Goal: Task Accomplishment & Management: Use online tool/utility

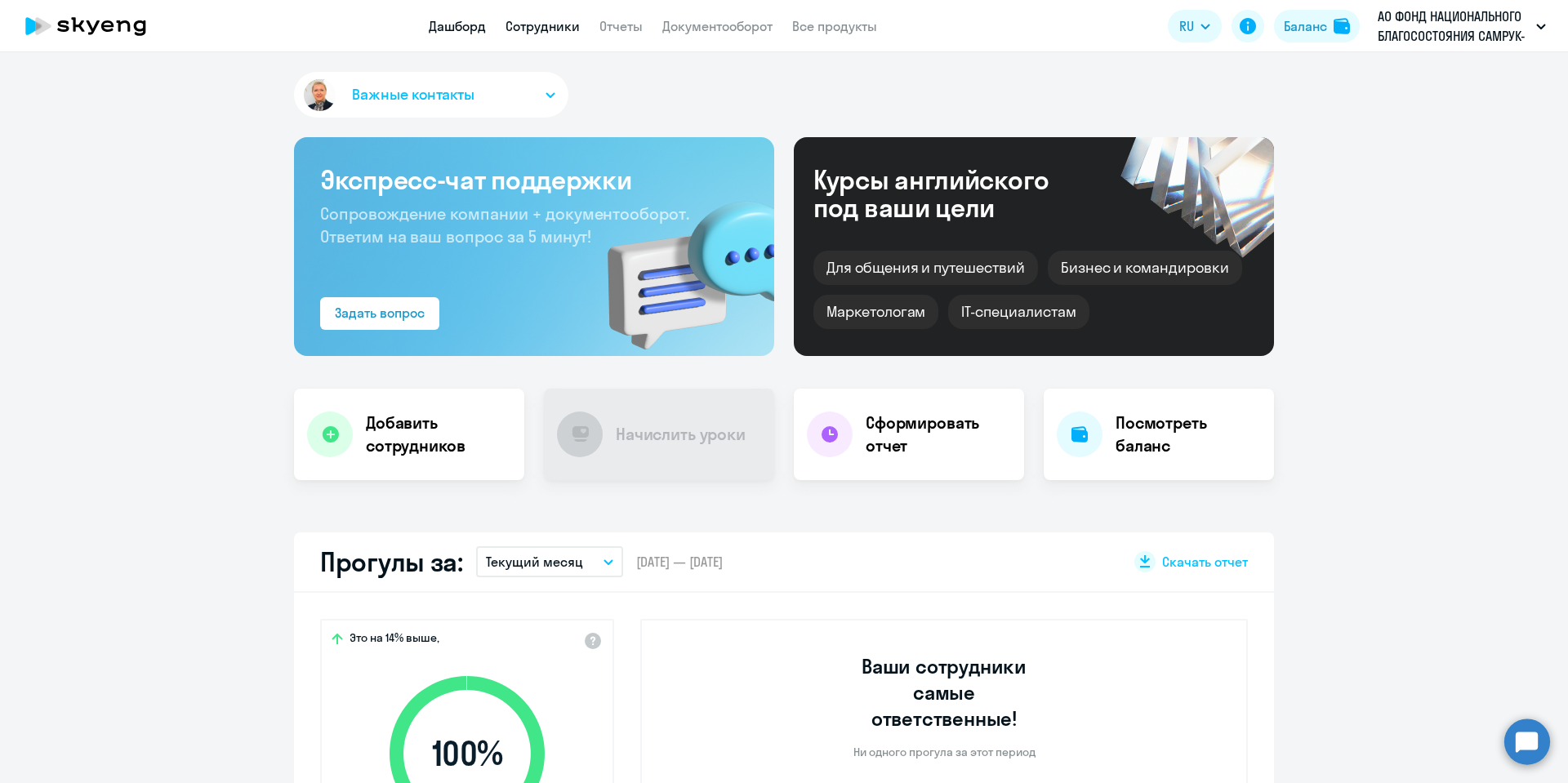
click at [550, 26] on link "Сотрудники" at bounding box center [542, 27] width 74 height 17
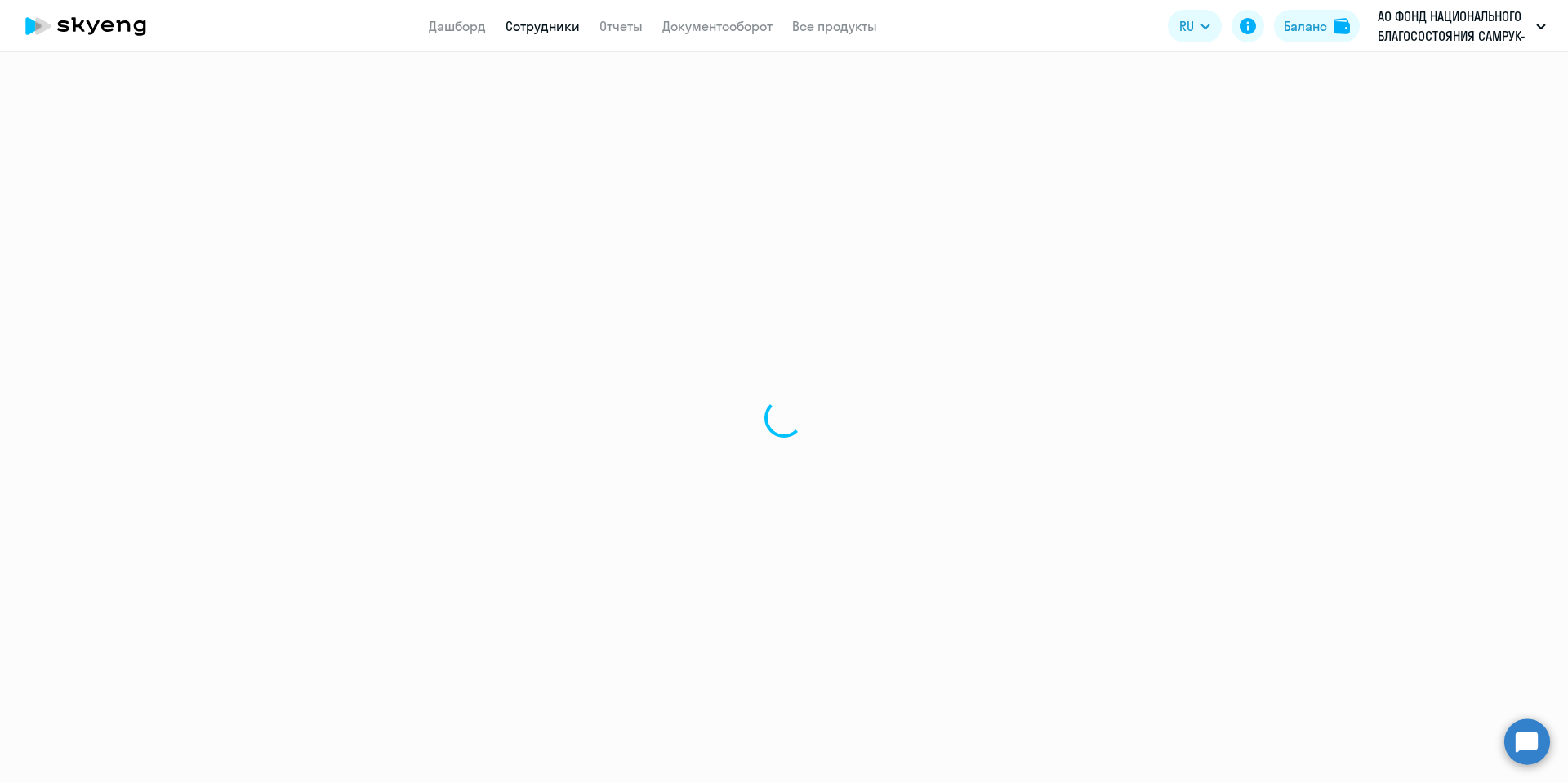
select select "30"
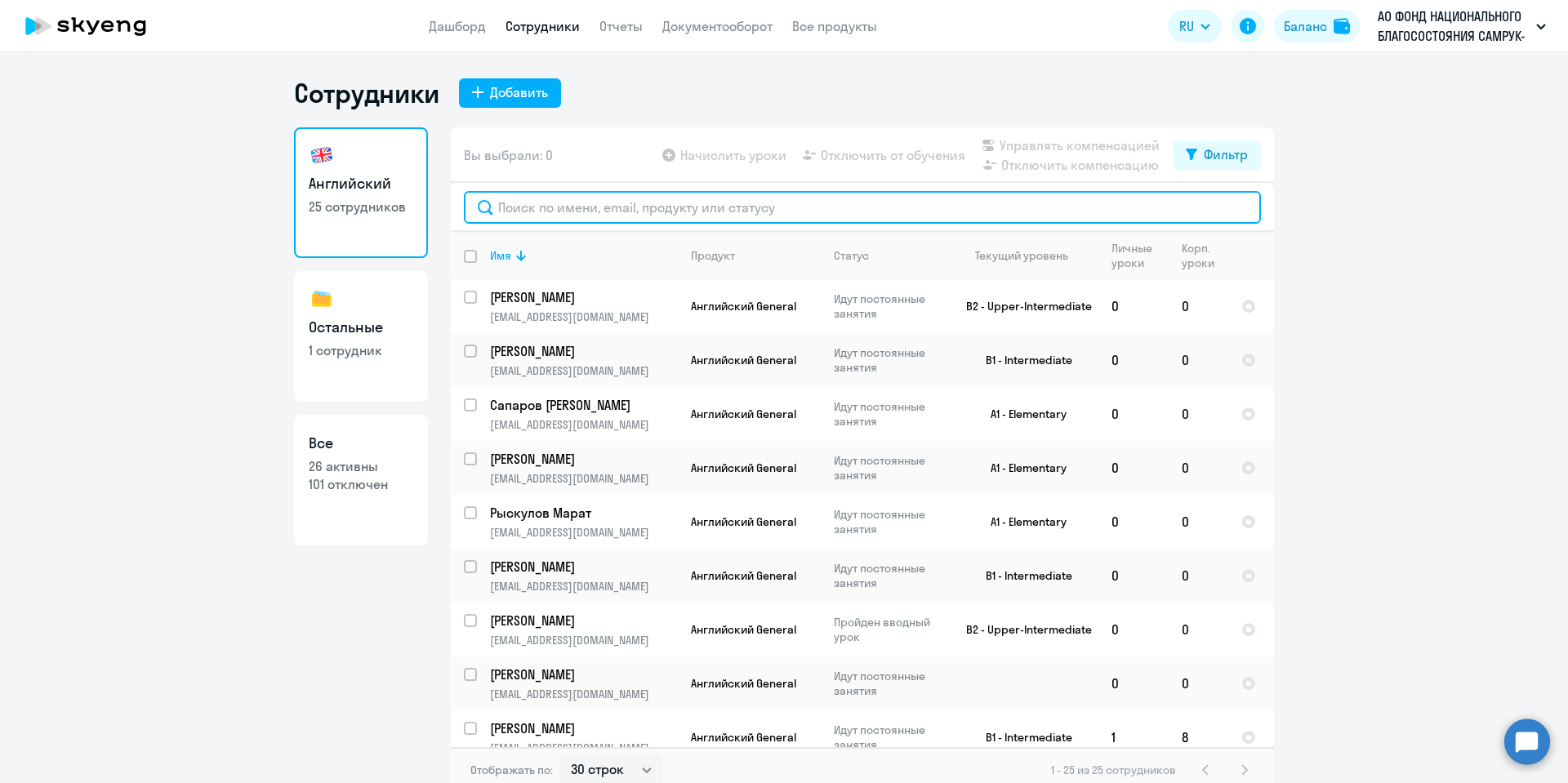
click at [589, 200] on input "text" at bounding box center [862, 207] width 797 height 32
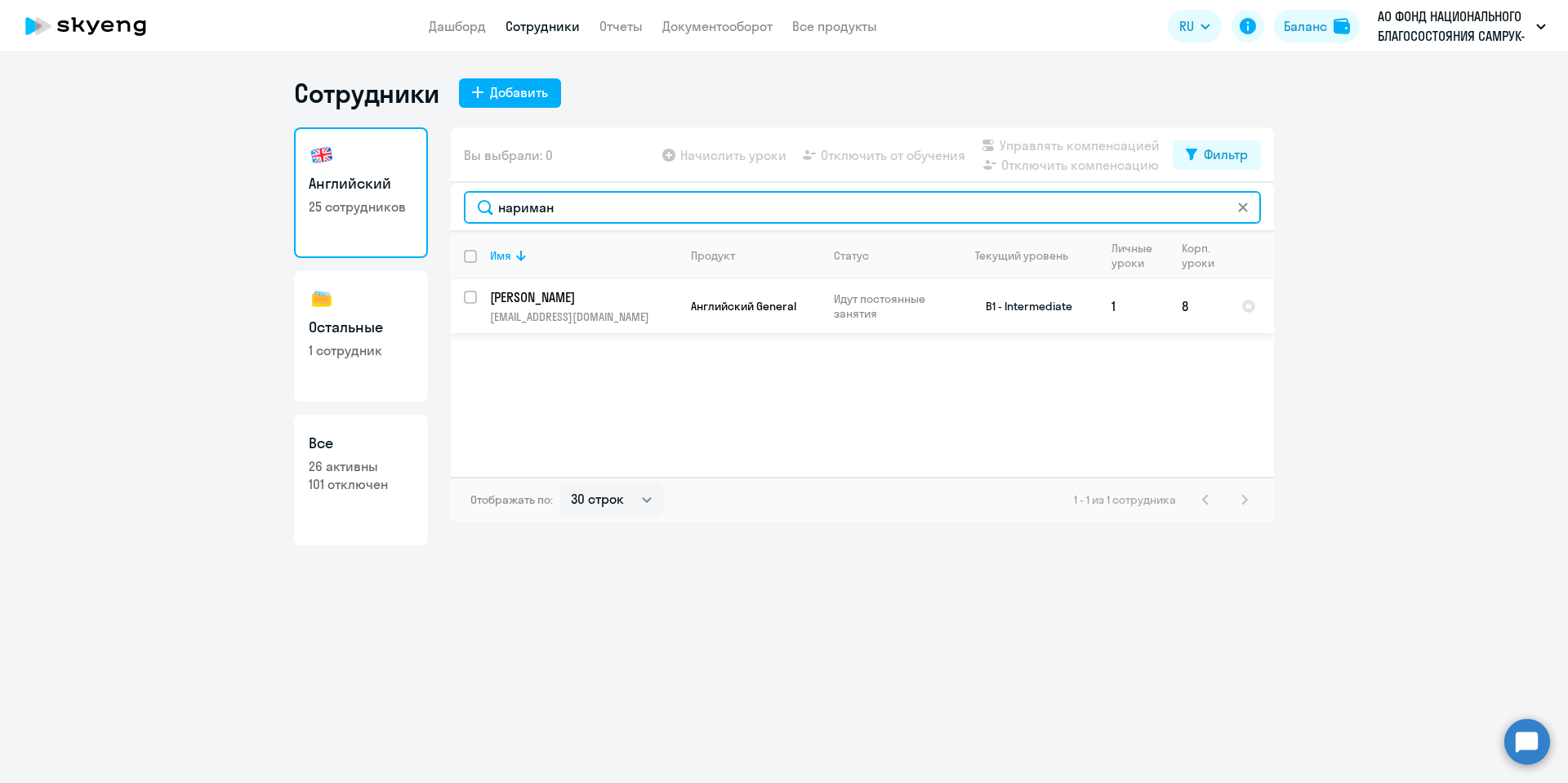
type input "нариман"
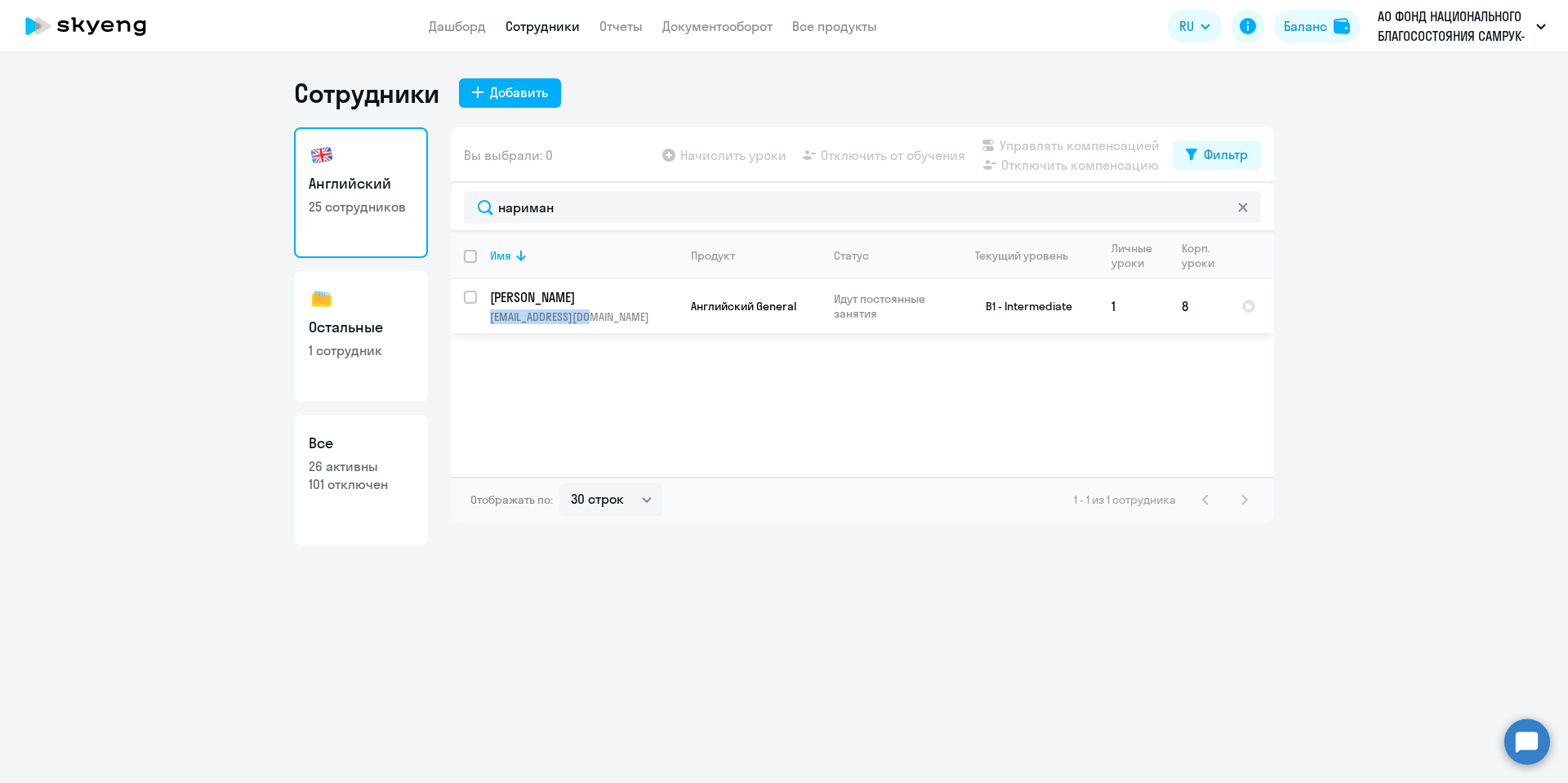
copy p "[EMAIL_ADDRESS][DOMAIN_NAME]"
drag, startPoint x: 622, startPoint y: 322, endPoint x: 486, endPoint y: 327, distance: 136.1
click at [486, 327] on td "[PERSON_NAME] [EMAIL_ADDRESS][DOMAIN_NAME]" at bounding box center [578, 306] width 201 height 54
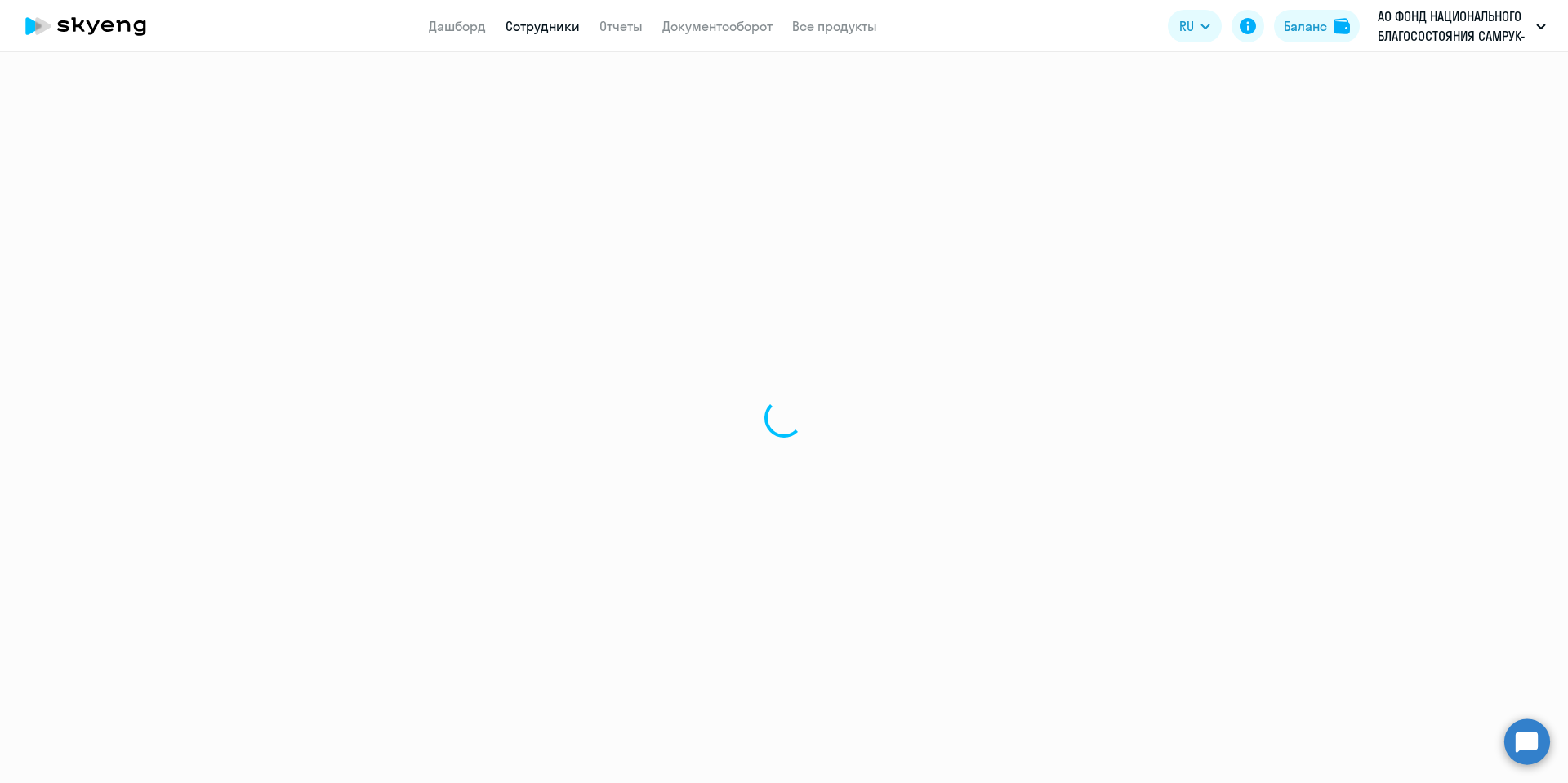
select select "english"
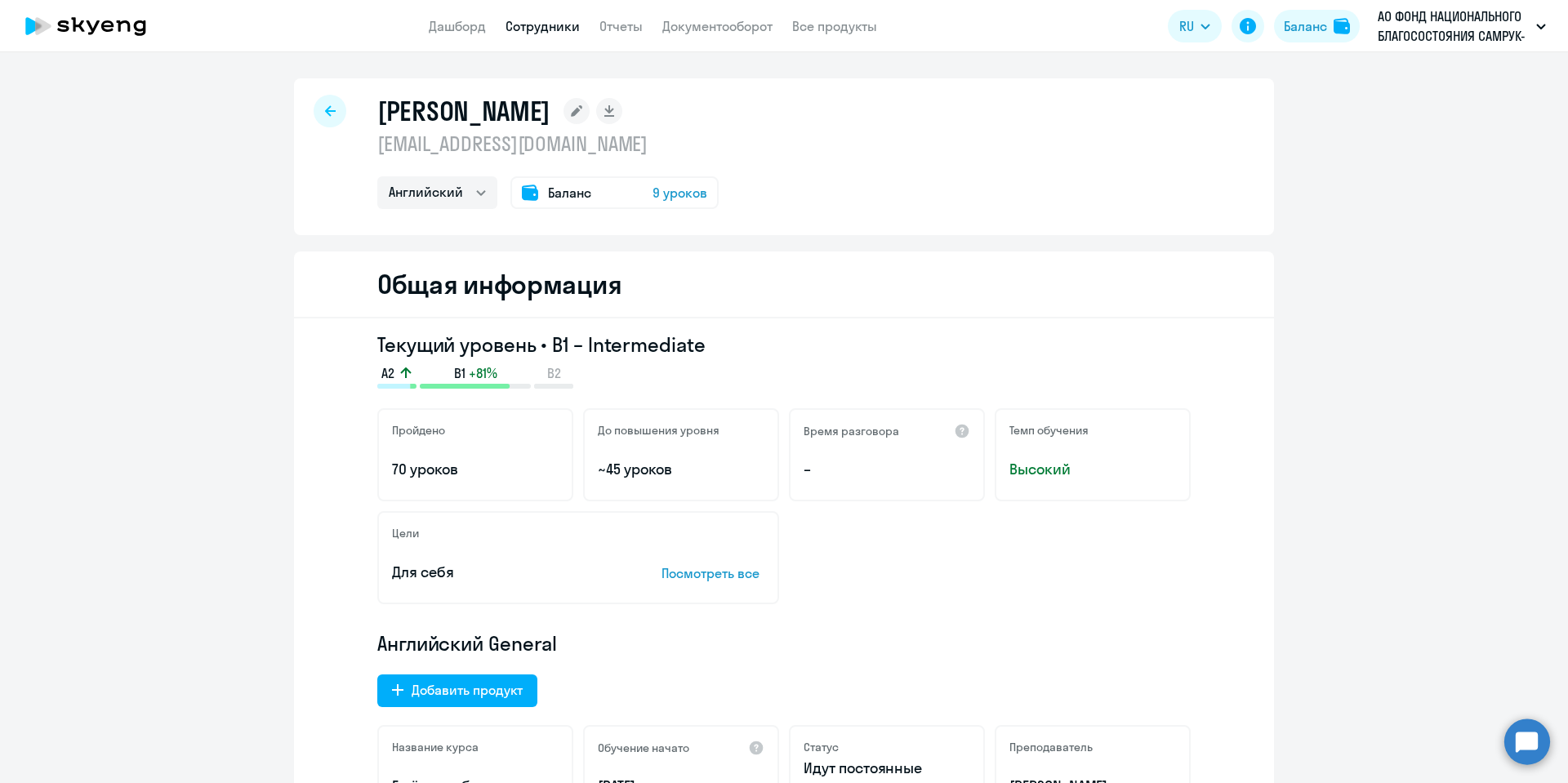
click at [319, 101] on div at bounding box center [329, 111] width 32 height 32
select select "30"
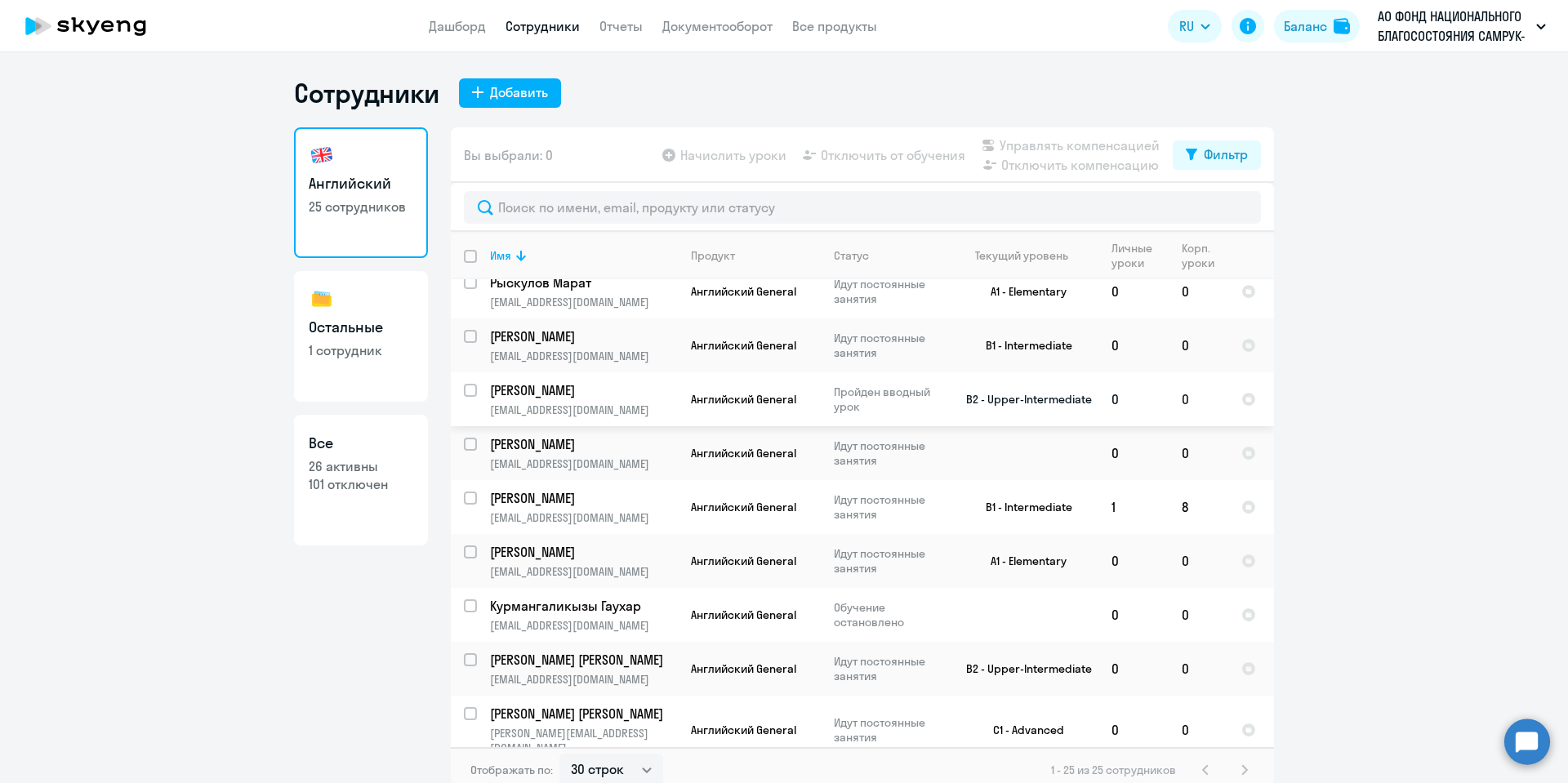
scroll to position [367, 0]
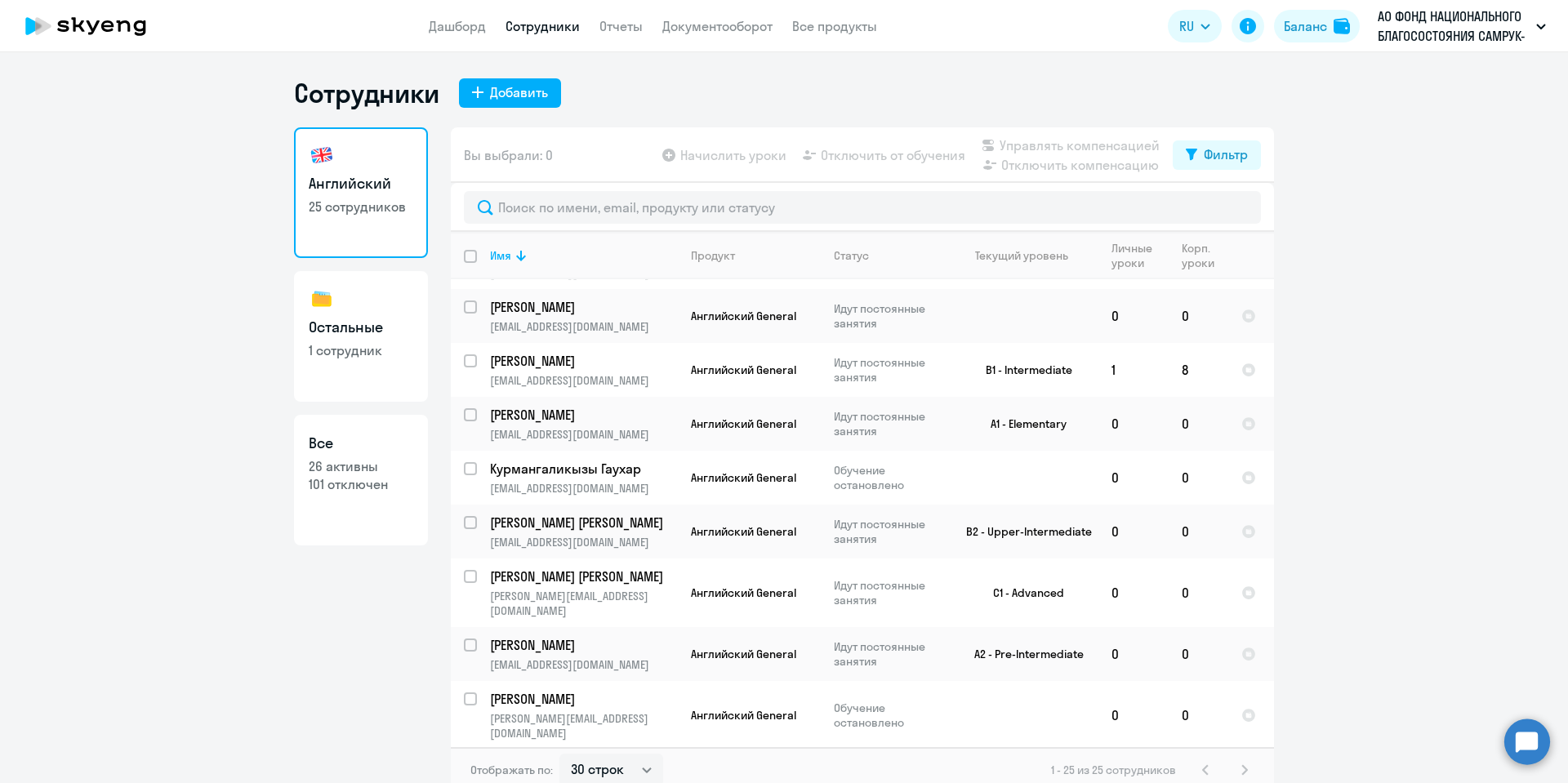
click at [605, 746] on div "Вы выбрали: 0 Начислить уроки Отключить от обучения Управлять компенсацией Откл…" at bounding box center [862, 460] width 823 height 665
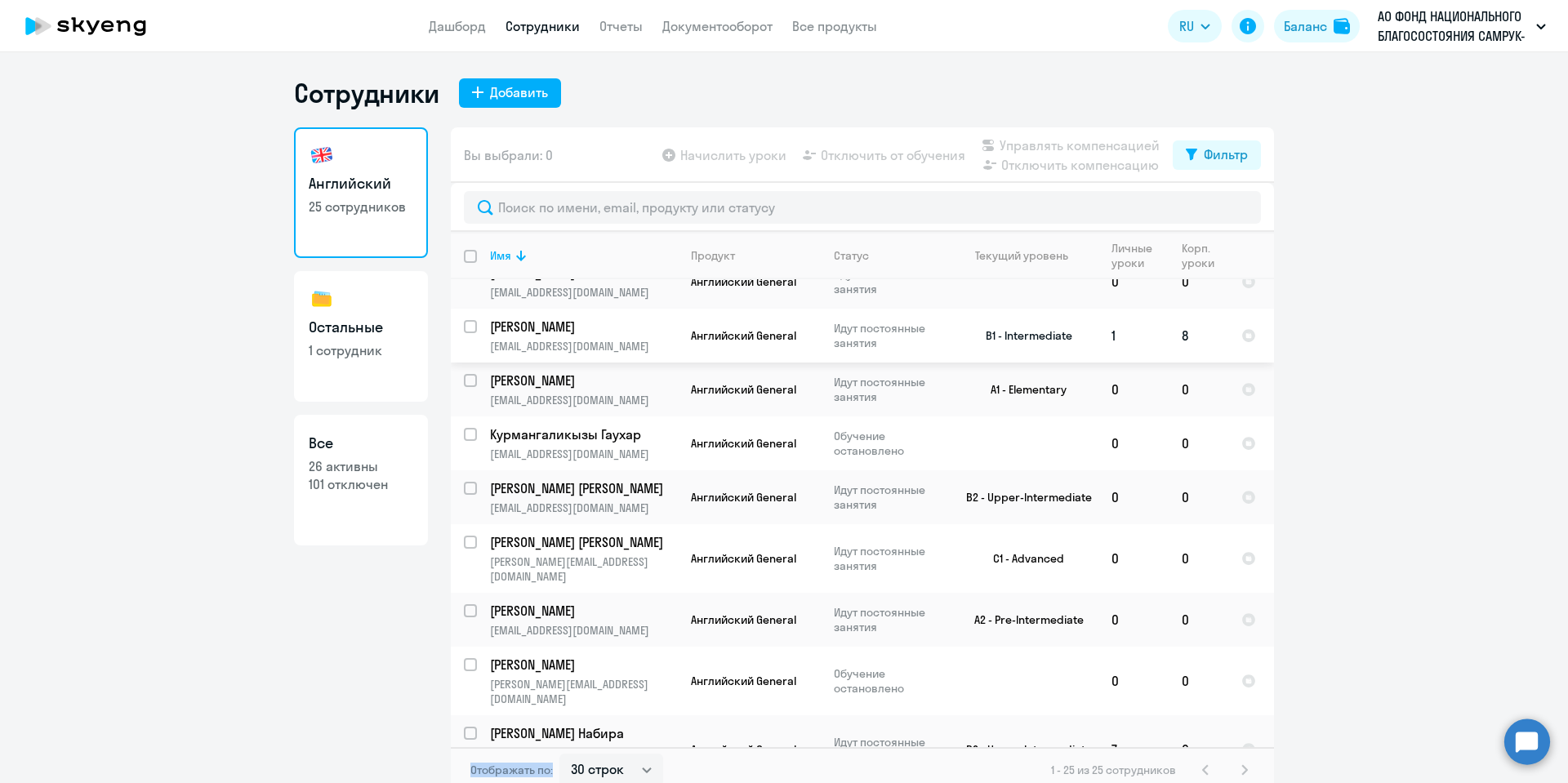
click at [466, 327] on input "select row 41164754" at bounding box center [480, 336] width 32 height 32
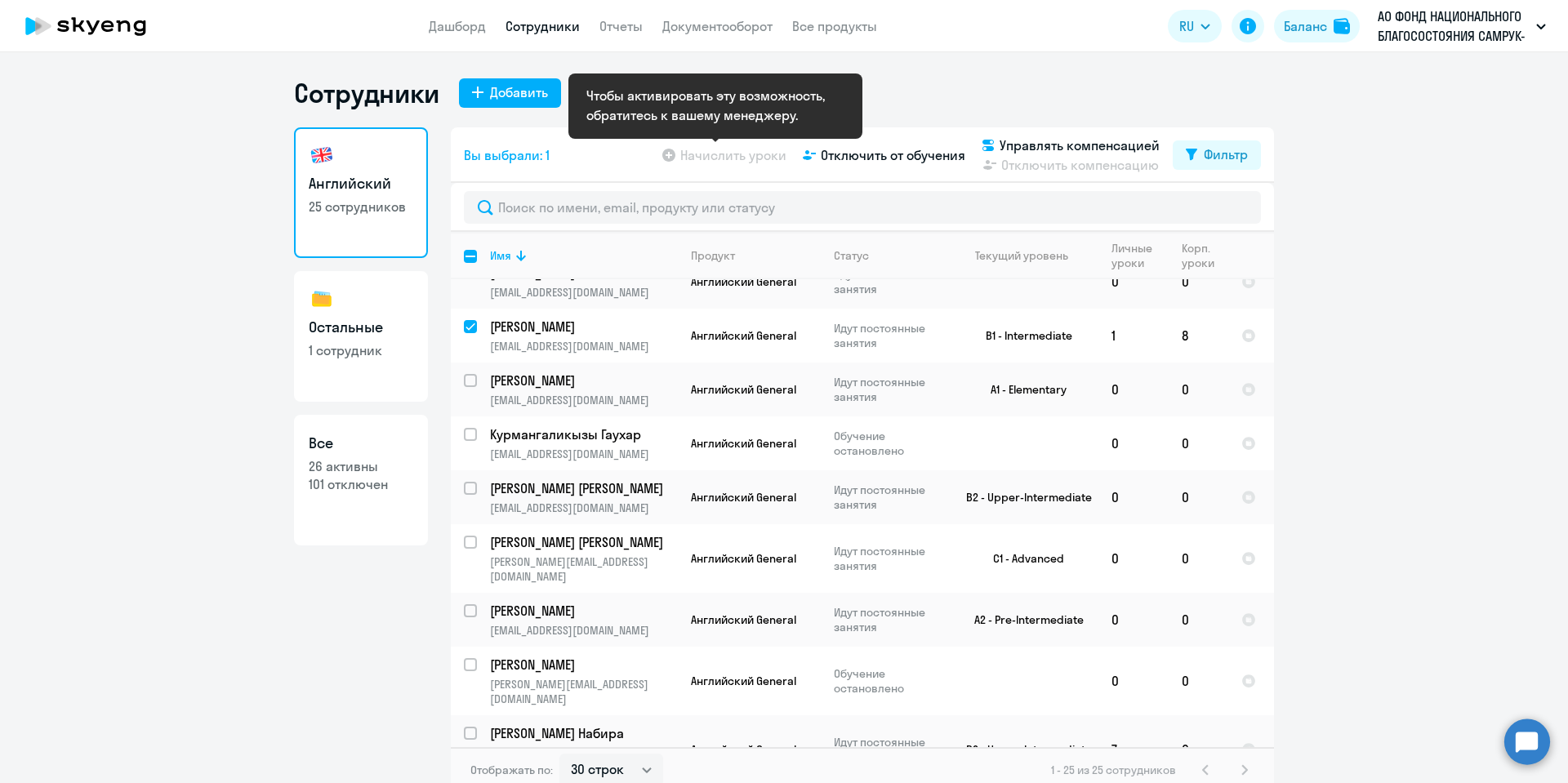
click at [730, 159] on app-table-action-button "Начислить уроки" at bounding box center [722, 155] width 127 height 20
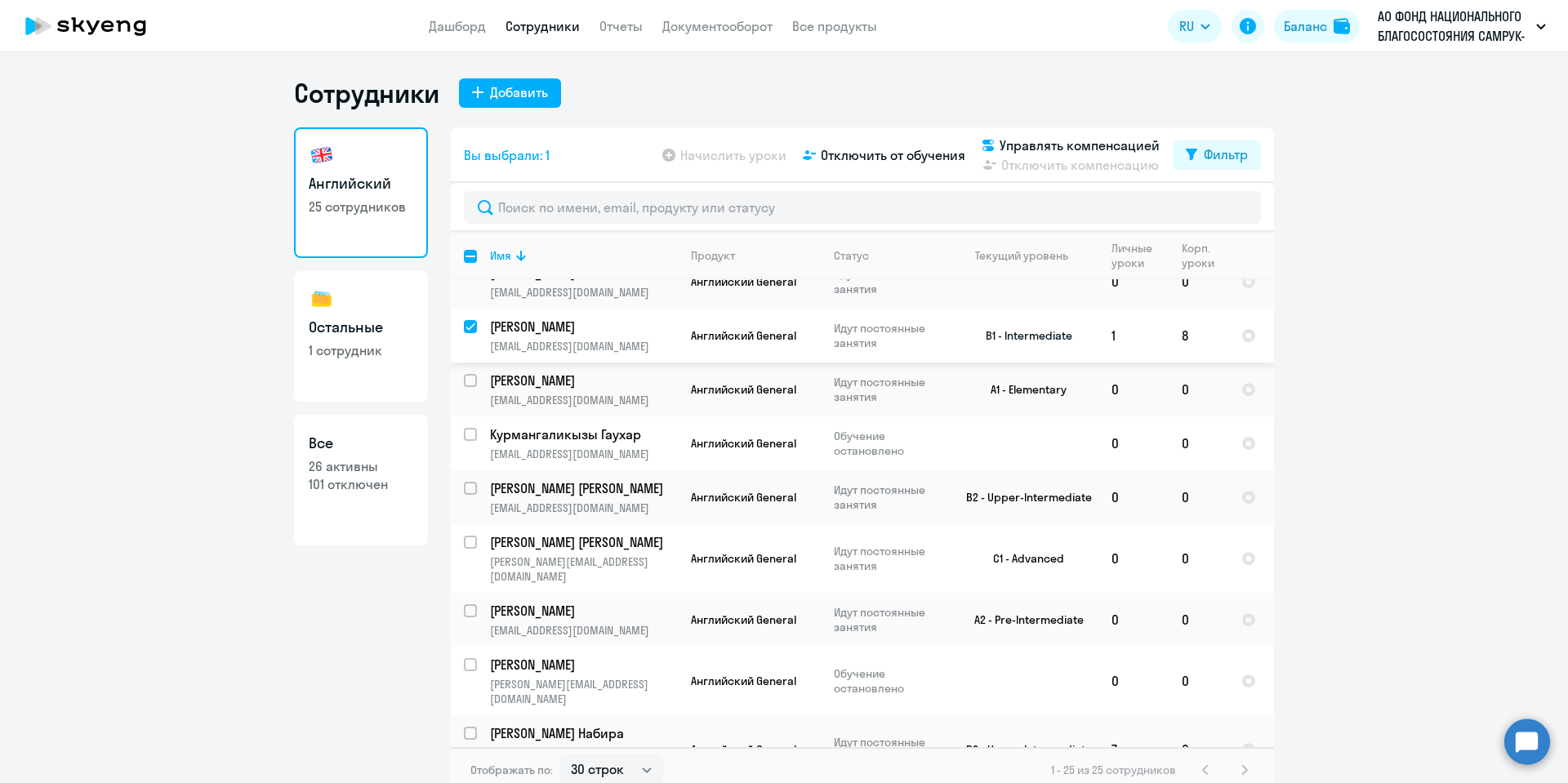
click at [464, 323] on input "deselect row 41164754" at bounding box center [480, 336] width 32 height 32
checkbox input "false"
